Goal: Task Accomplishment & Management: Manage account settings

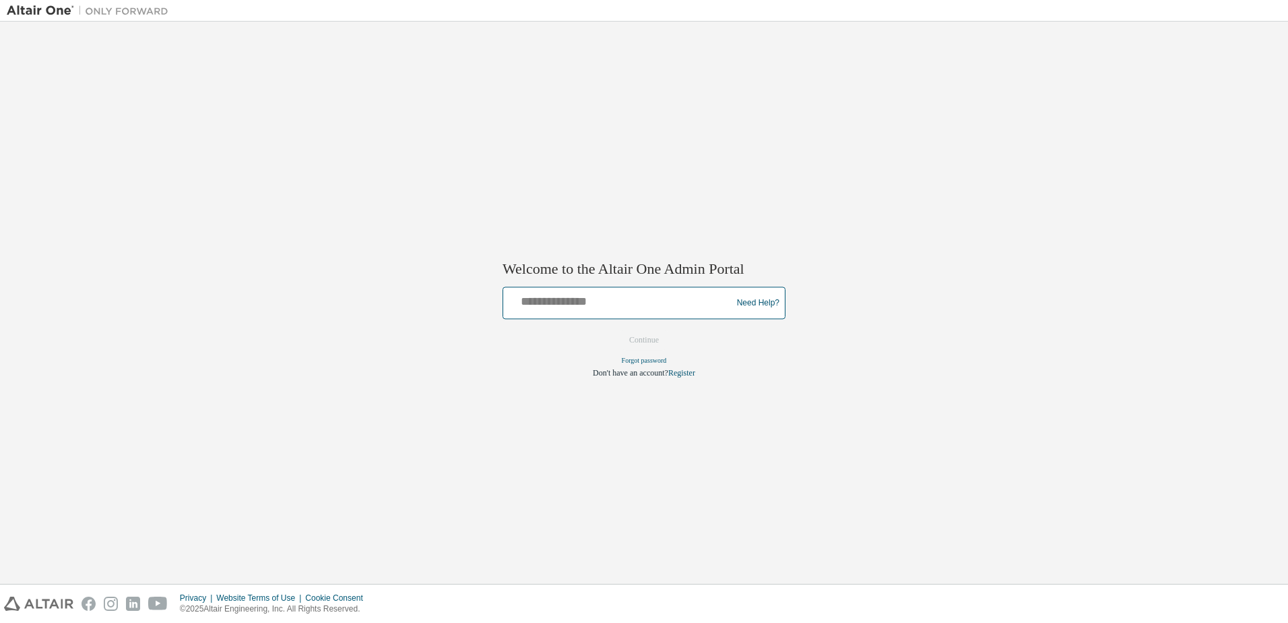
click at [627, 304] on input "text" at bounding box center [620, 300] width 222 height 20
type input "**********"
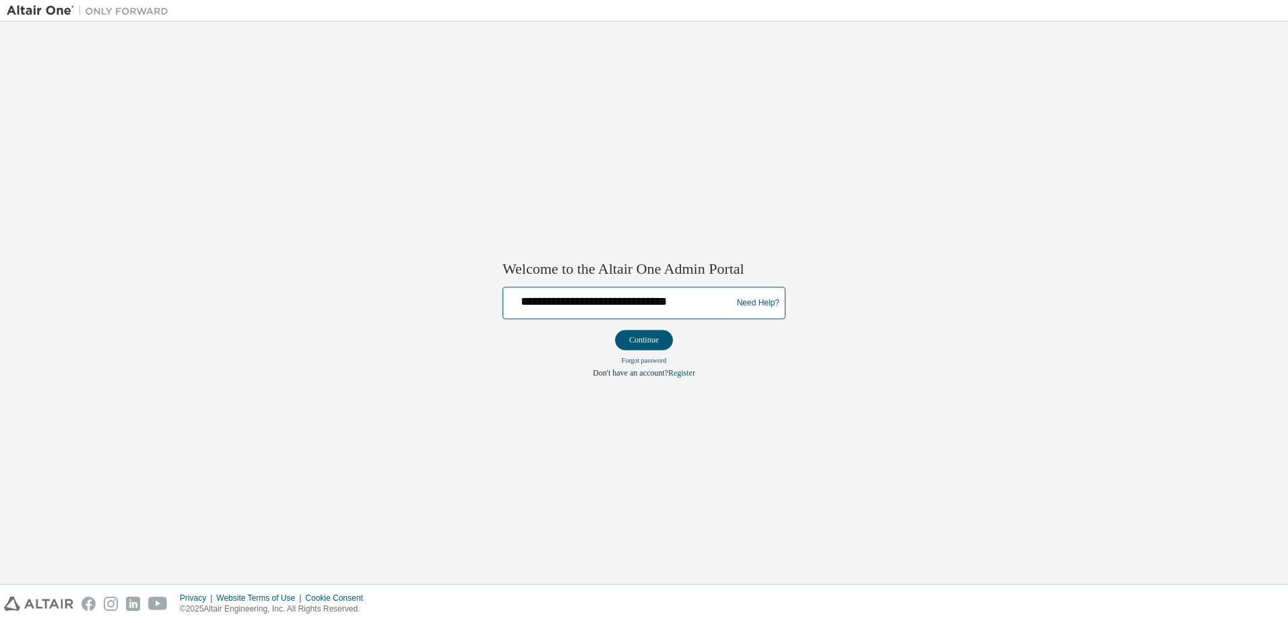
click at [615, 330] on button "Continue" at bounding box center [644, 340] width 58 height 20
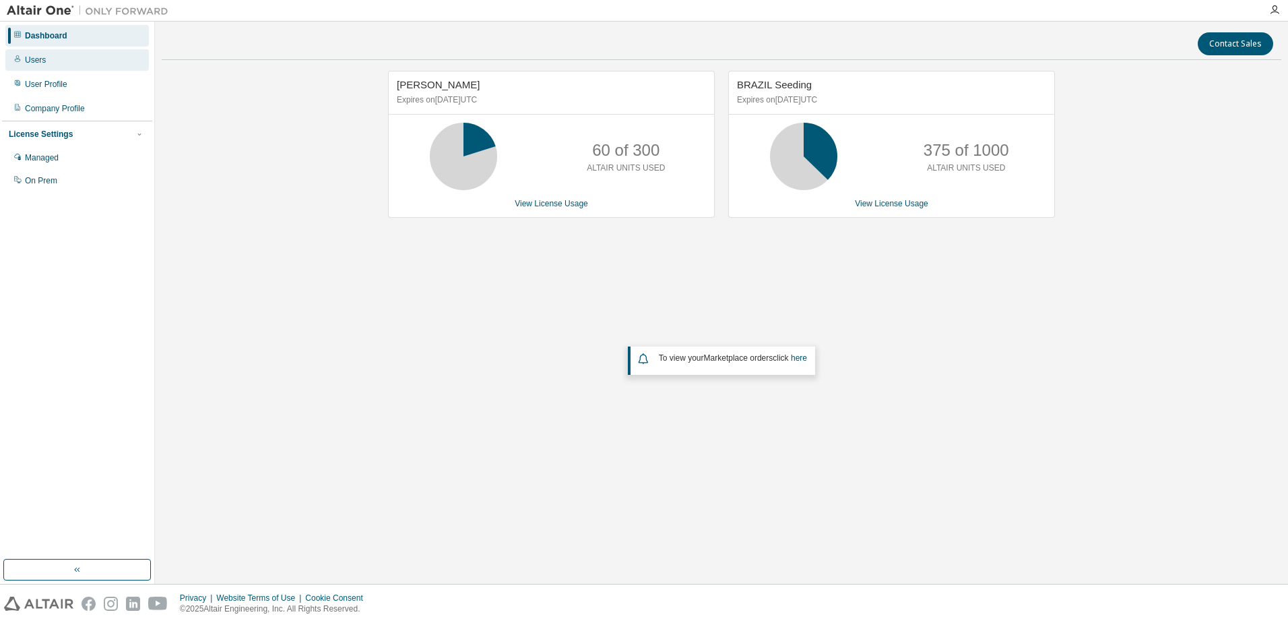
click at [53, 66] on div "Users" at bounding box center [77, 60] width 144 height 22
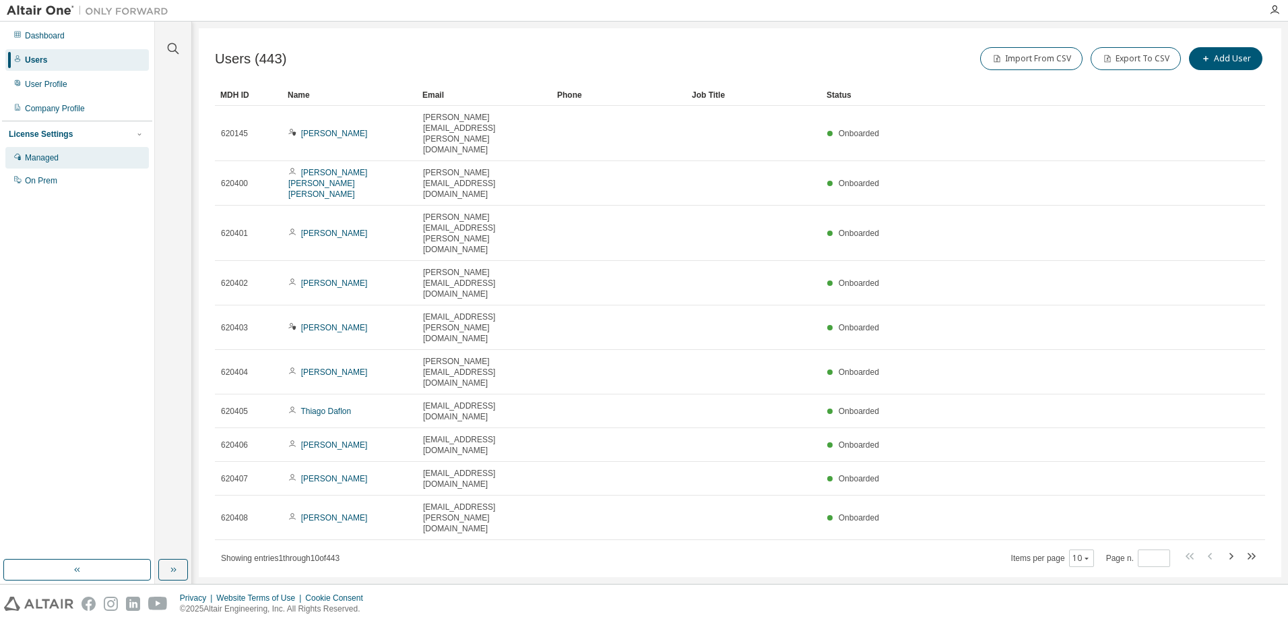
click at [85, 157] on div "Managed" at bounding box center [77, 158] width 144 height 22
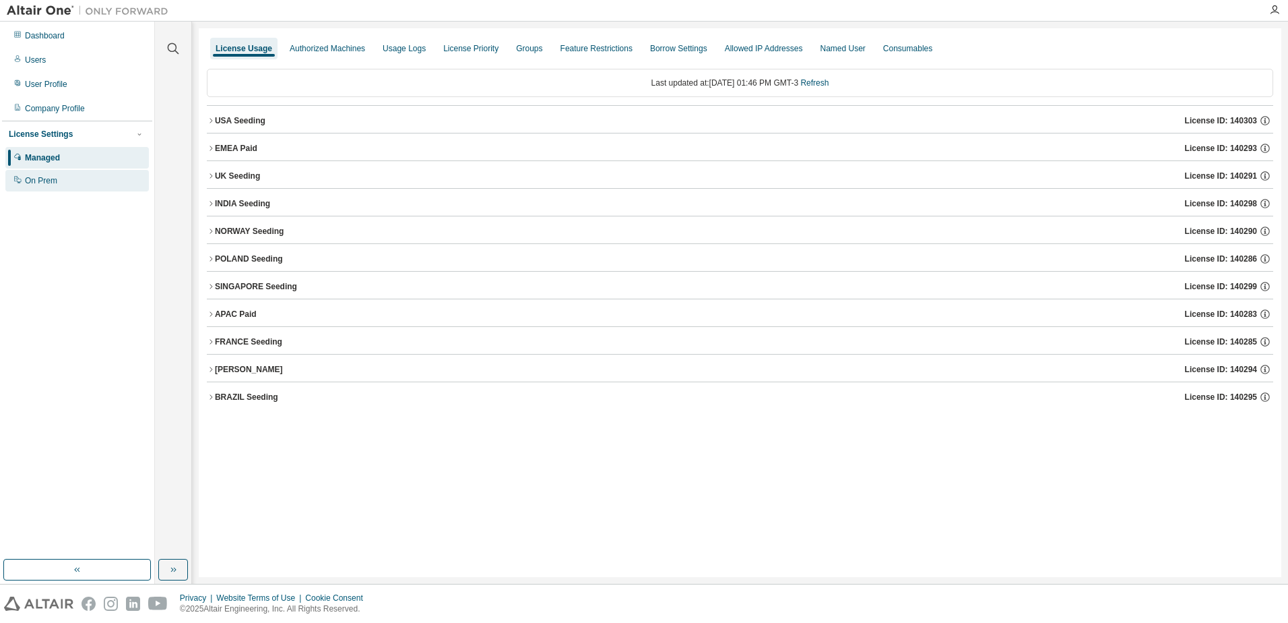
click at [70, 184] on div "On Prem" at bounding box center [77, 181] width 144 height 22
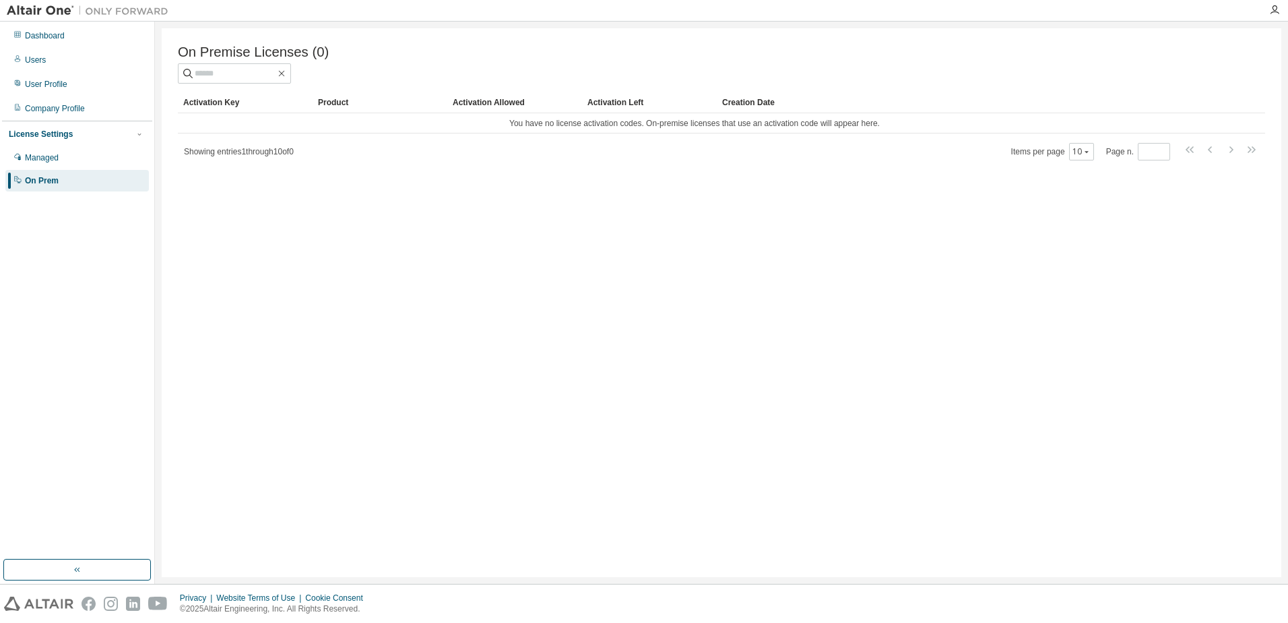
click at [266, 156] on span "Showing entries 1 through 10 of 0" at bounding box center [239, 151] width 110 height 9
click at [59, 158] on div "Managed" at bounding box center [42, 157] width 34 height 11
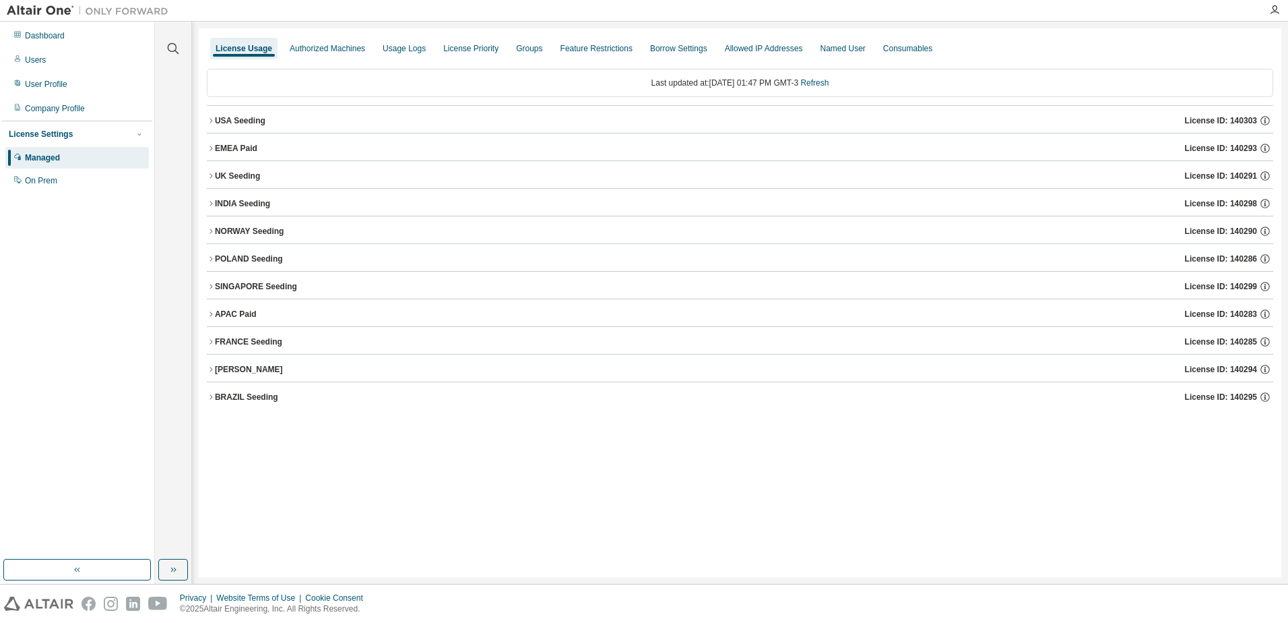
click at [1040, 44] on div "License Usage Authorized Machines Usage Logs License Priority Groups Feature Re…" at bounding box center [740, 48] width 1067 height 24
click at [207, 201] on icon "button" at bounding box center [211, 203] width 8 height 8
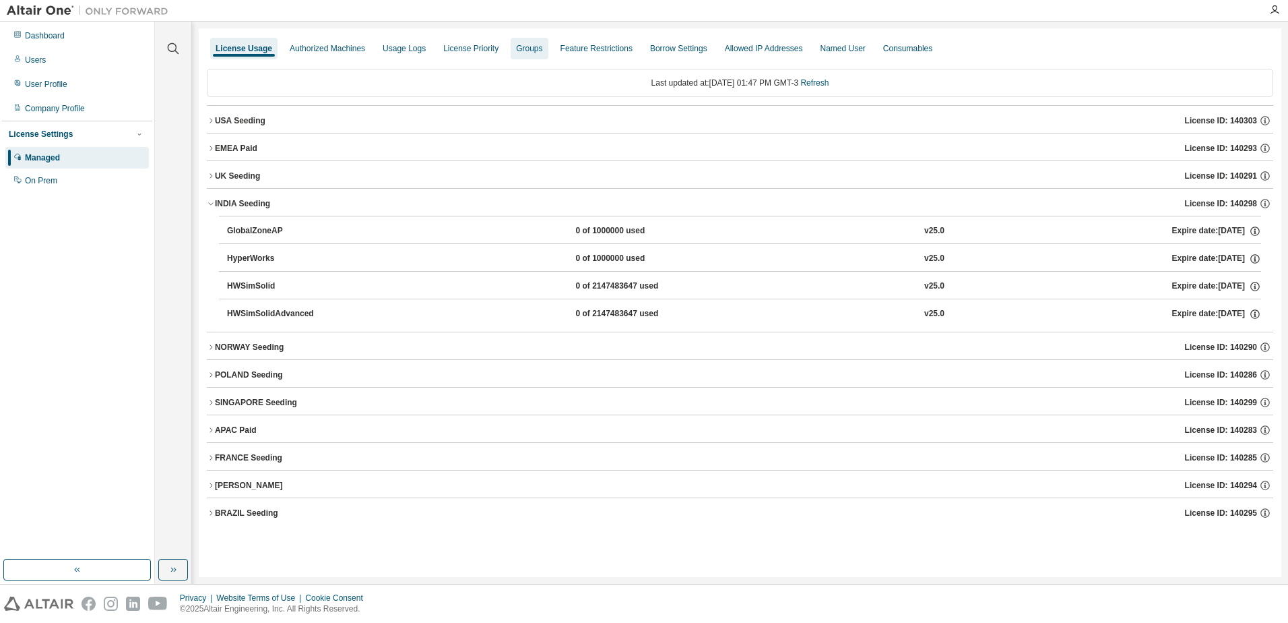
click at [544, 42] on div "Groups" at bounding box center [529, 49] width 37 height 22
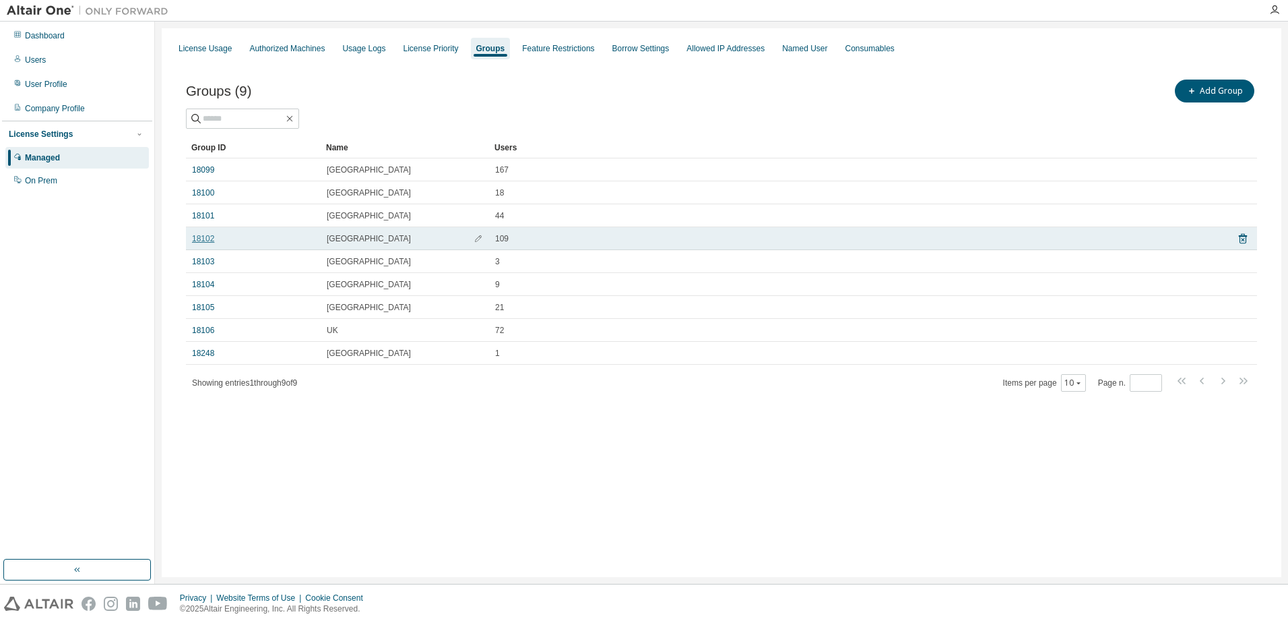
click at [201, 236] on link "18102" at bounding box center [203, 238] width 22 height 11
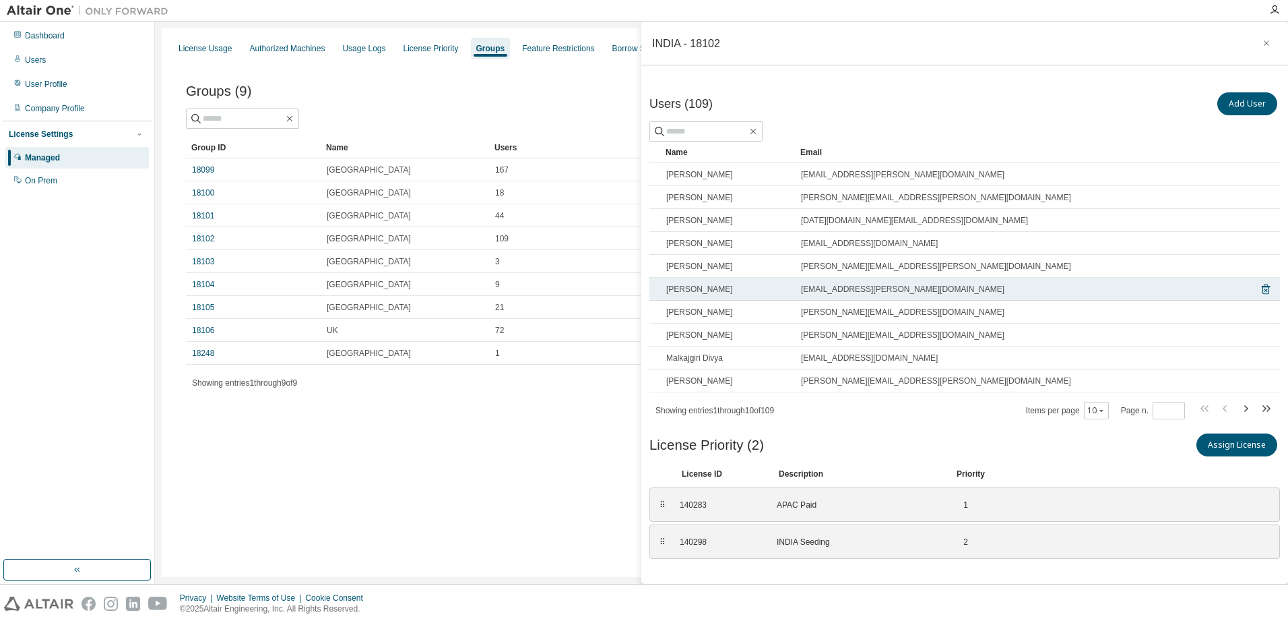
scroll to position [32, 0]
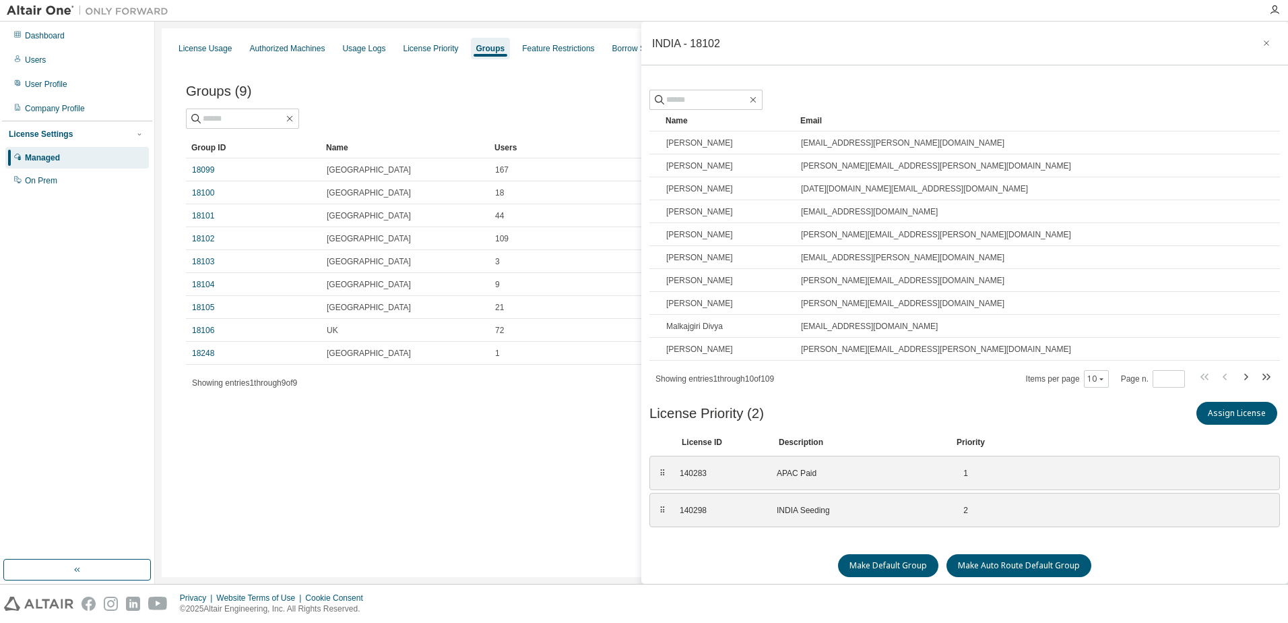
click at [740, 556] on div "Make Default Group Make Auto Route Default Group" at bounding box center [965, 565] width 631 height 23
click at [1271, 11] on icon "button" at bounding box center [1275, 10] width 11 height 11
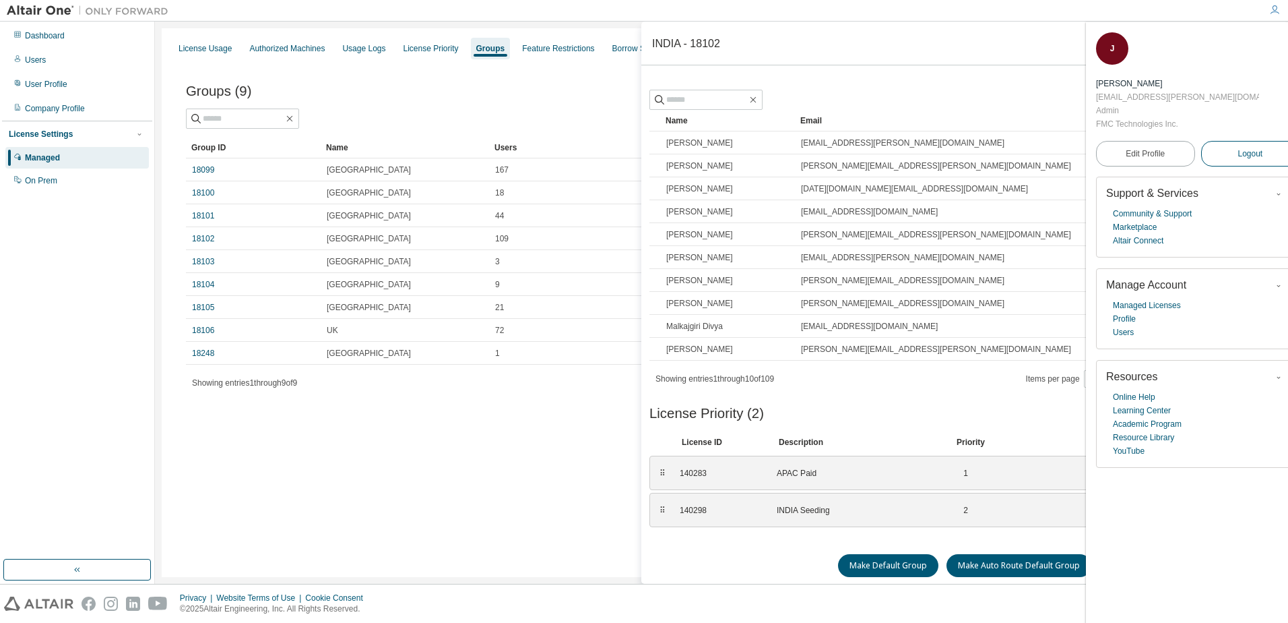
click at [1238, 147] on span "Logout" at bounding box center [1250, 153] width 25 height 13
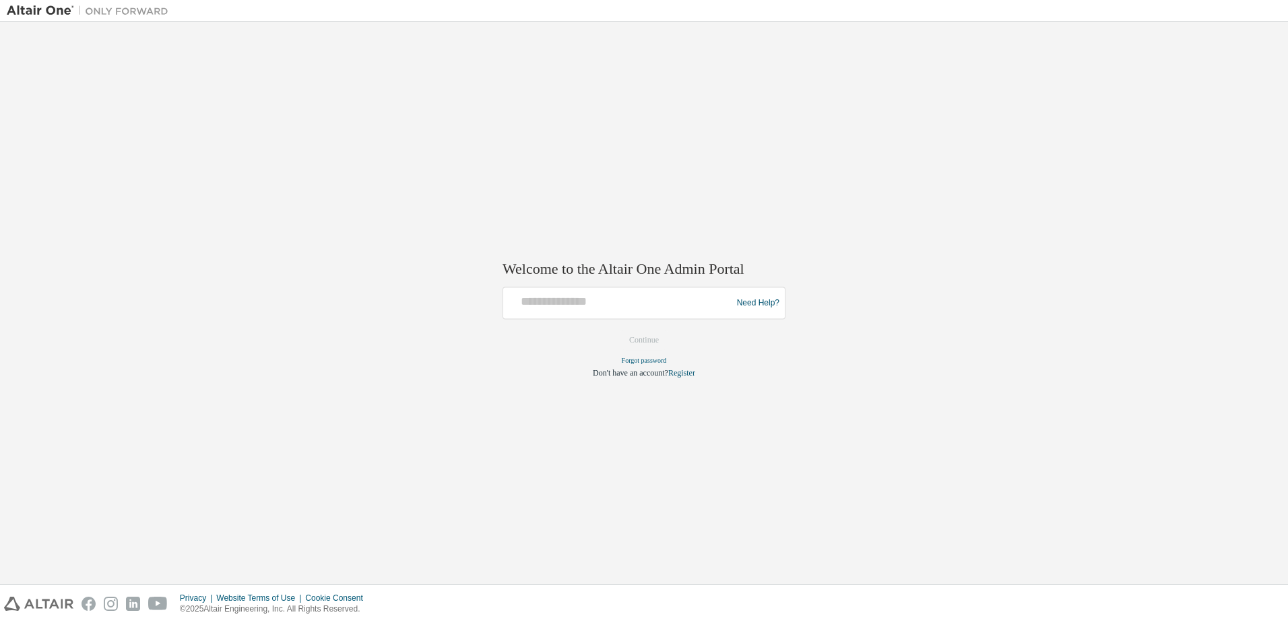
click at [671, 317] on div "Need Help?" at bounding box center [644, 303] width 283 height 32
click at [674, 297] on input "text" at bounding box center [620, 300] width 222 height 20
paste input "**********"
type input "**********"
click at [642, 344] on button "Continue" at bounding box center [644, 340] width 58 height 20
